Goal: Transaction & Acquisition: Purchase product/service

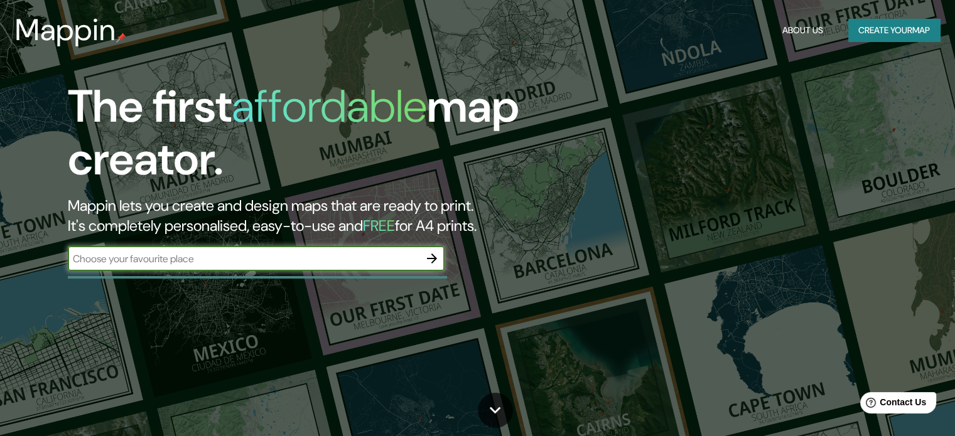
click at [892, 29] on button "Create your map" at bounding box center [894, 30] width 92 height 23
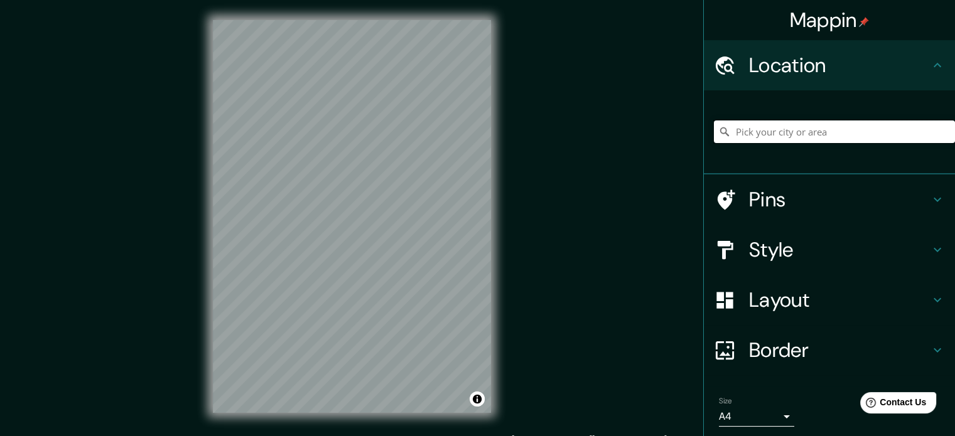
click at [778, 136] on input "Pick your city or area" at bounding box center [834, 131] width 241 height 23
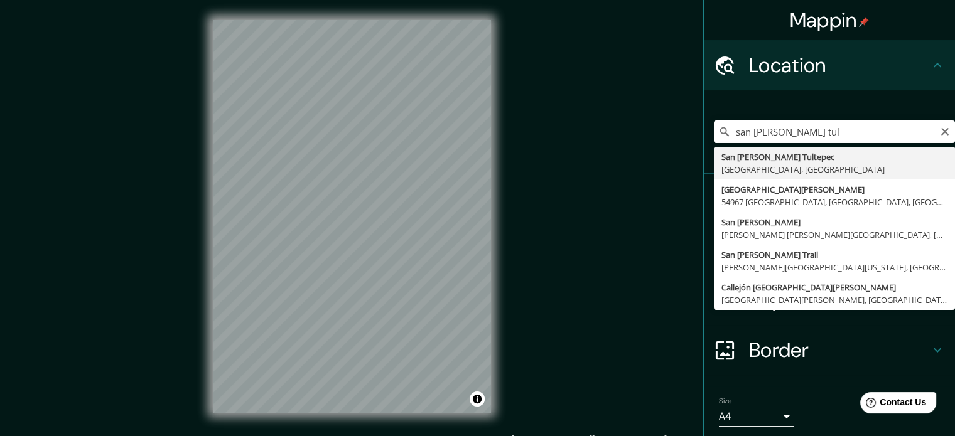
type input "San [PERSON_NAME] Tultepec, [GEOGRAPHIC_DATA], [GEOGRAPHIC_DATA]"
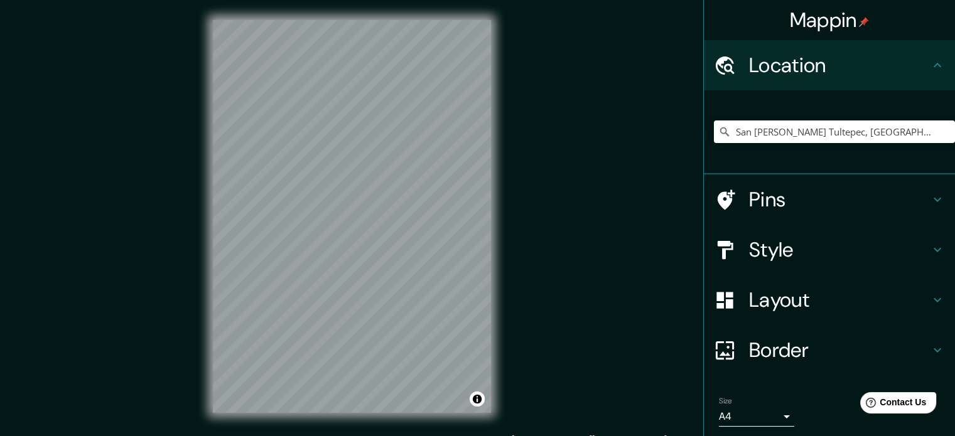
click at [935, 249] on div "Style" at bounding box center [829, 250] width 251 height 50
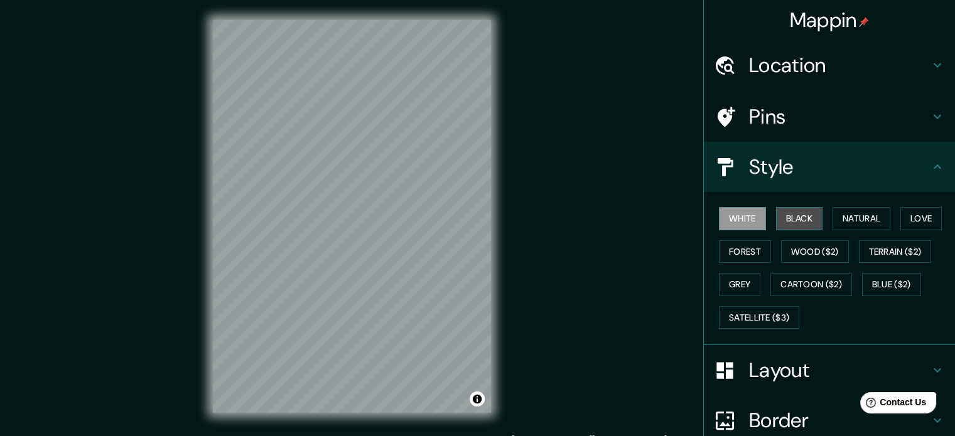
click at [795, 219] on button "Black" at bounding box center [799, 218] width 47 height 23
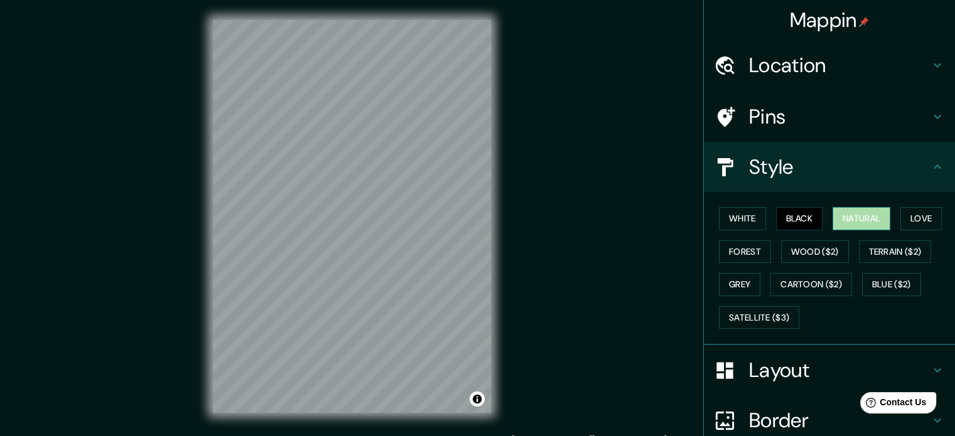
click at [852, 218] on button "Natural" at bounding box center [861, 218] width 58 height 23
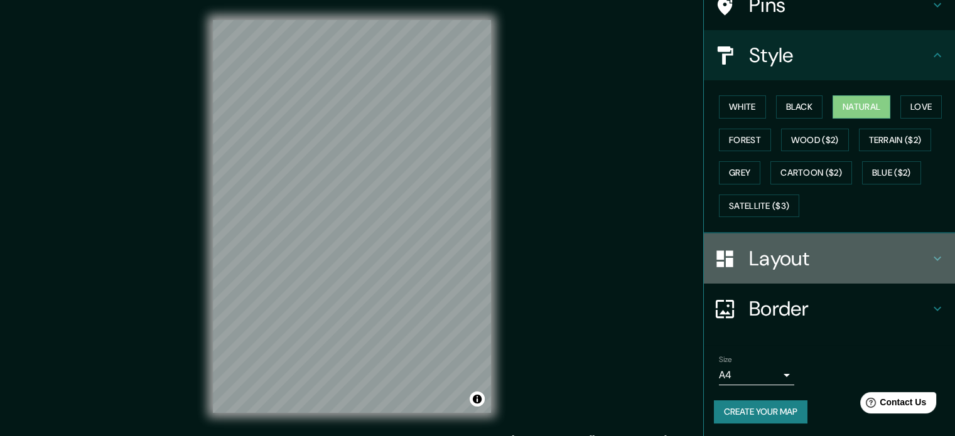
click at [781, 263] on h4 "Layout" at bounding box center [839, 258] width 181 height 25
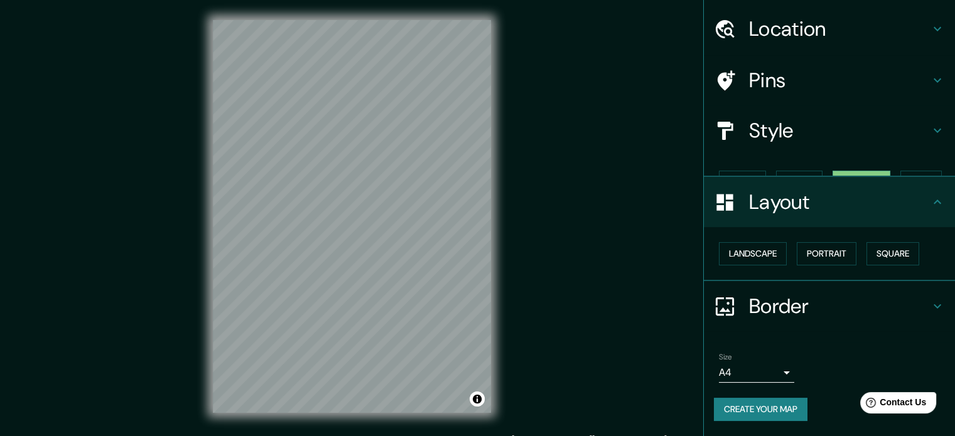
scroll to position [14, 0]
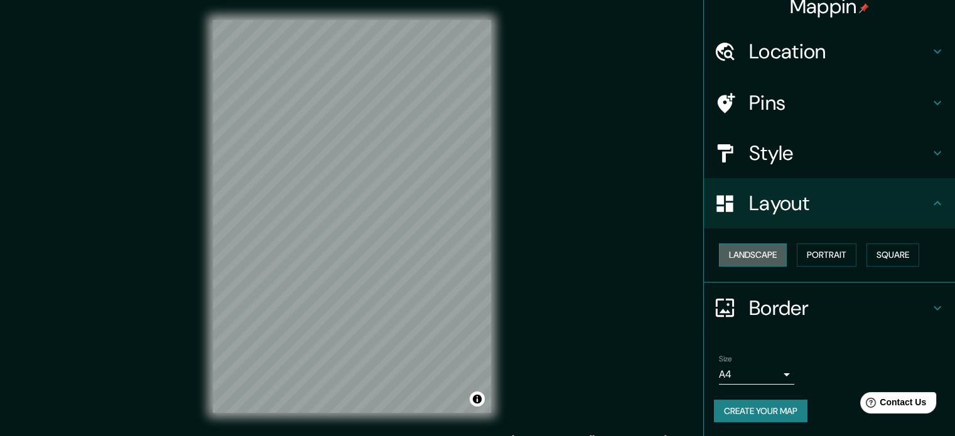
click at [739, 257] on button "Landscape" at bounding box center [753, 255] width 68 height 23
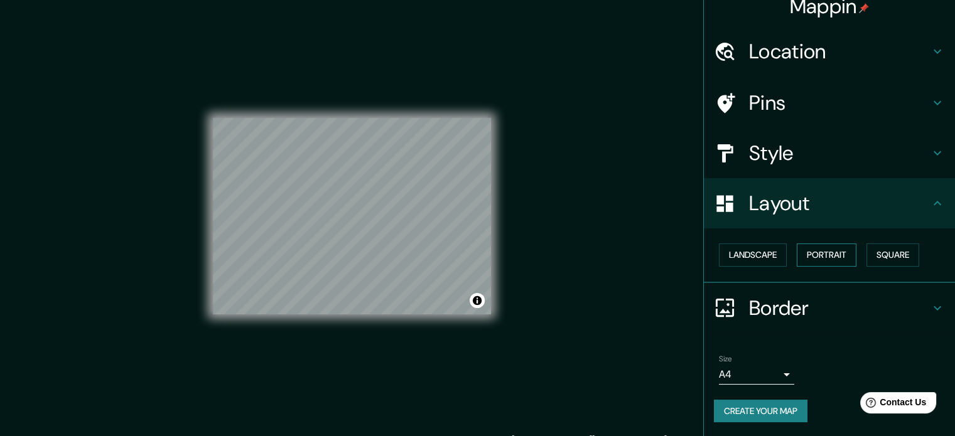
click at [823, 253] on button "Portrait" at bounding box center [826, 255] width 60 height 23
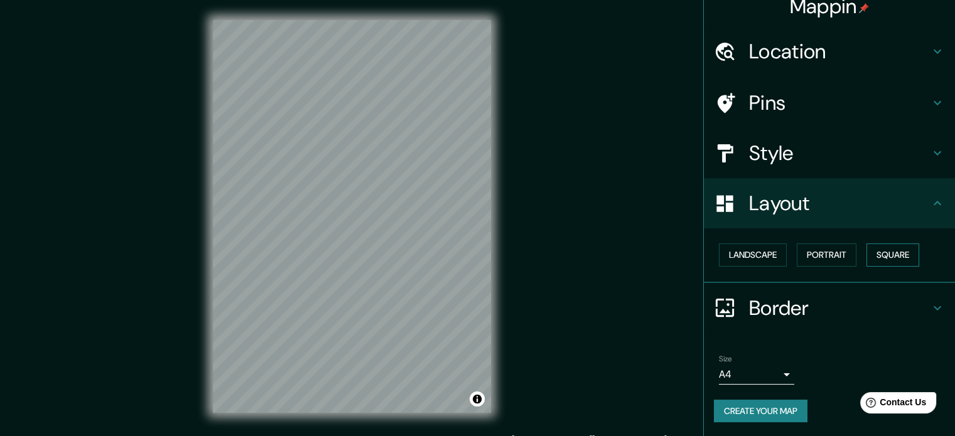
click at [879, 263] on button "Square" at bounding box center [892, 255] width 53 height 23
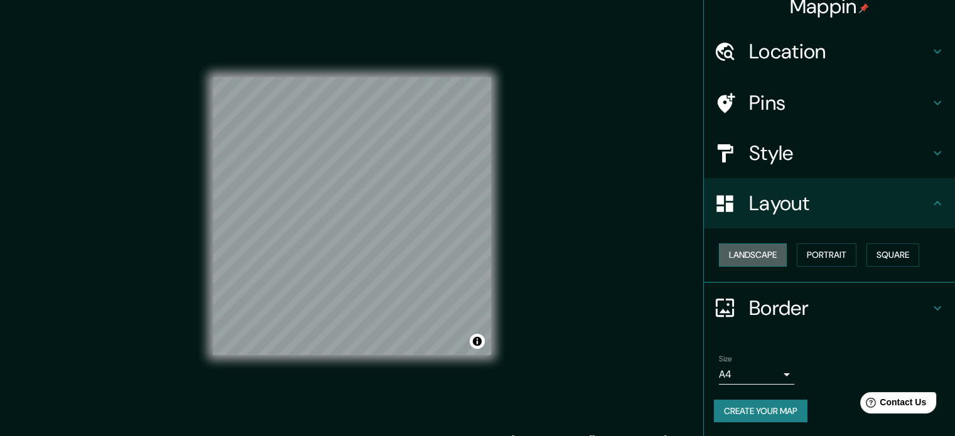
click at [746, 252] on button "Landscape" at bounding box center [753, 255] width 68 height 23
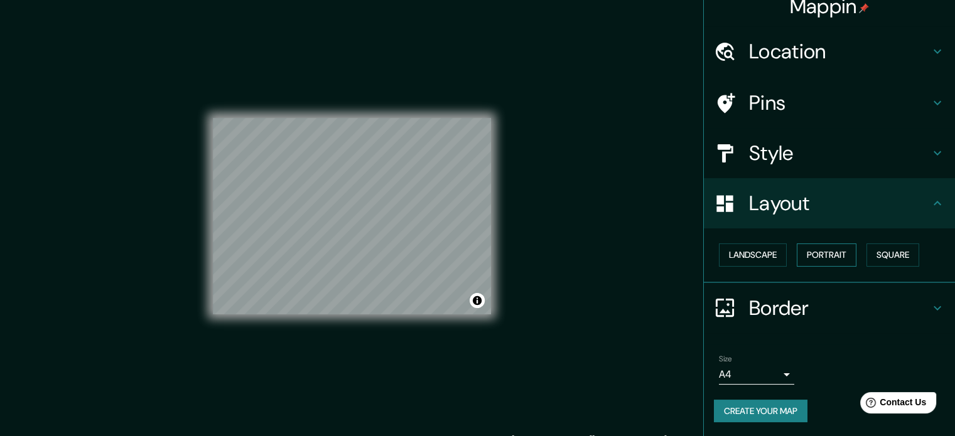
click at [813, 256] on button "Portrait" at bounding box center [826, 255] width 60 height 23
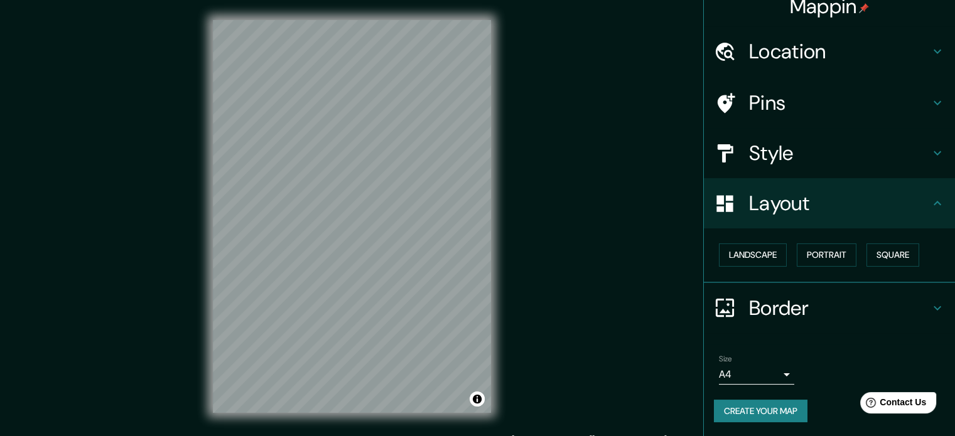
click at [929, 308] on icon at bounding box center [936, 308] width 15 height 15
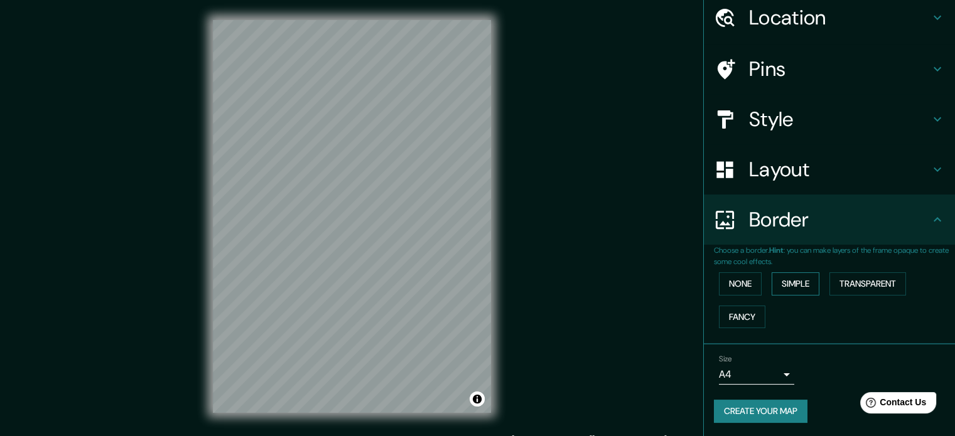
scroll to position [48, 0]
click at [795, 284] on button "Simple" at bounding box center [795, 283] width 48 height 23
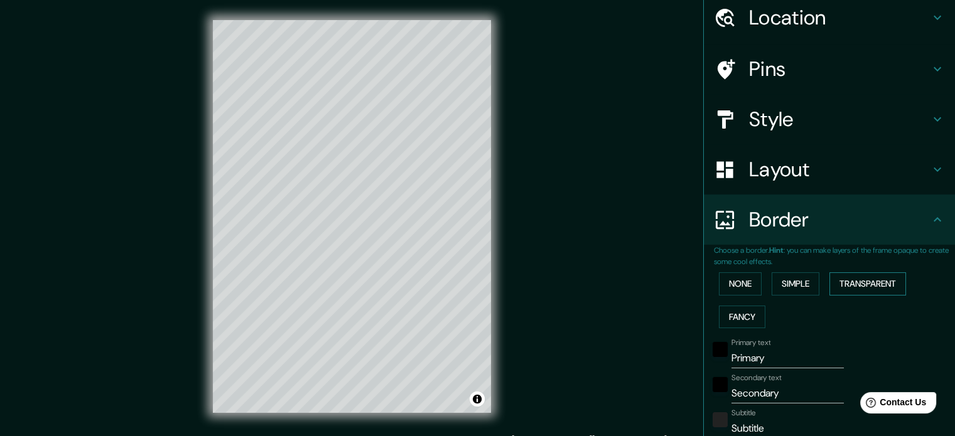
click at [845, 282] on button "Transparent" at bounding box center [867, 283] width 77 height 23
click at [727, 315] on button "Fancy" at bounding box center [742, 317] width 46 height 23
click at [728, 284] on button "None" at bounding box center [740, 283] width 43 height 23
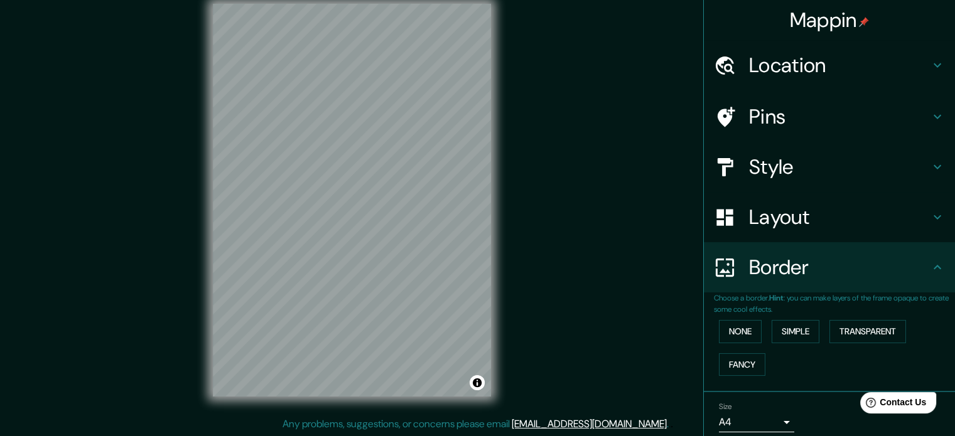
scroll to position [0, 0]
